Goal: Information Seeking & Learning: Learn about a topic

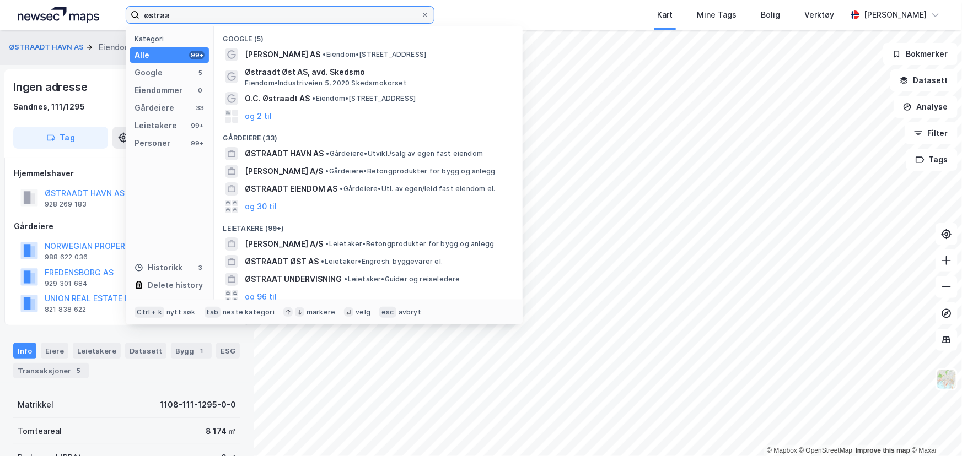
drag, startPoint x: 184, startPoint y: 20, endPoint x: 132, endPoint y: 29, distance: 52.1
click at [132, 24] on div "østraa Kategori Alle 99+ Google 5 Eiendommer 0 Gårdeiere 33 Leietakere 99+ Pers…" at bounding box center [280, 15] width 309 height 18
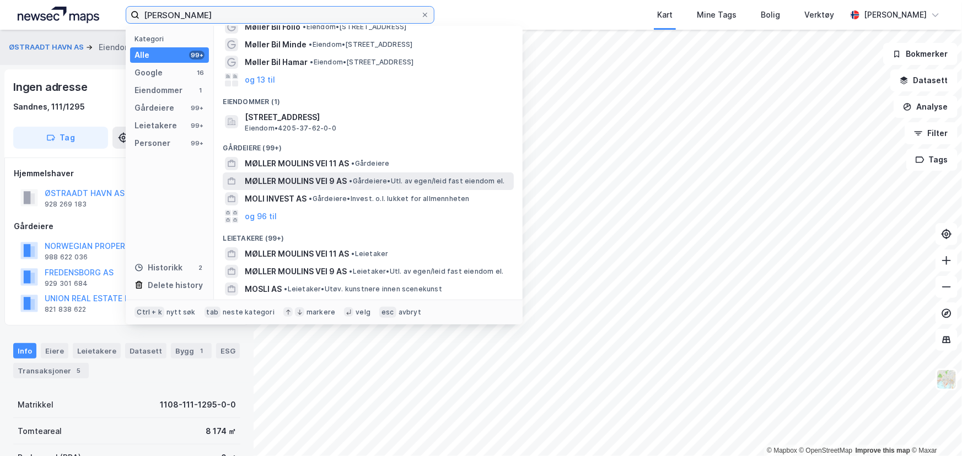
scroll to position [45, 0]
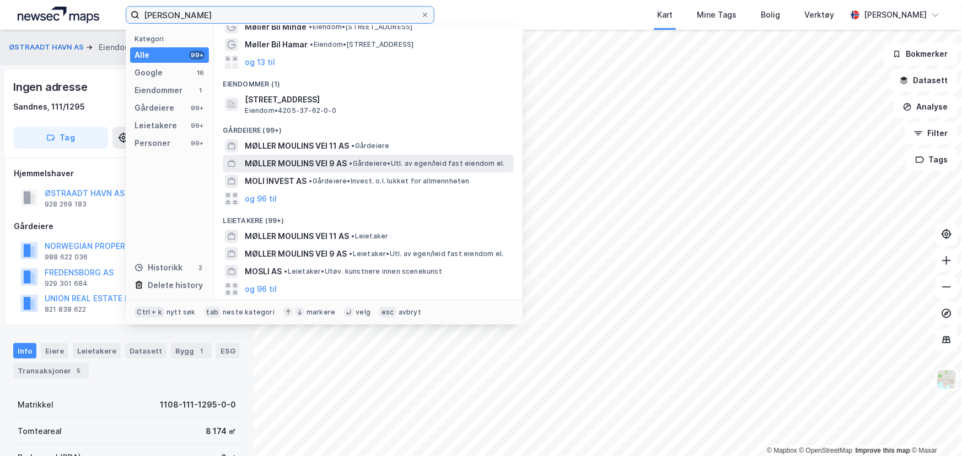
type input "[PERSON_NAME]"
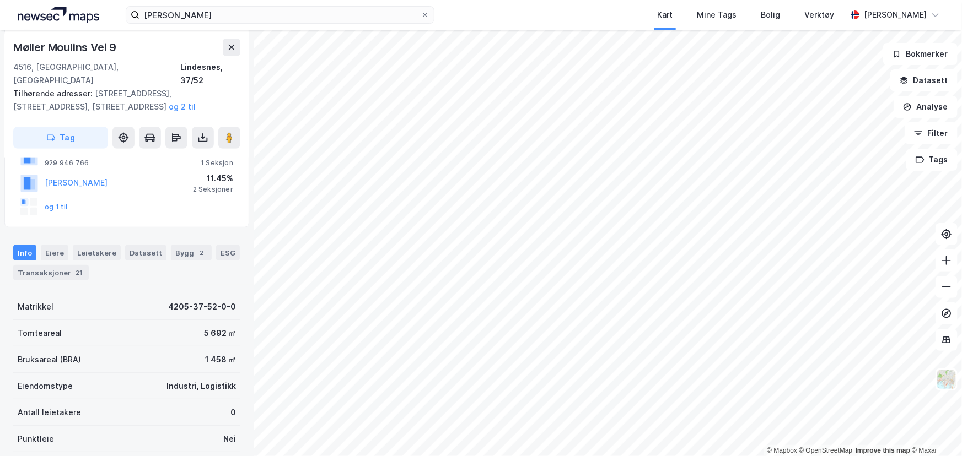
scroll to position [250, 0]
